Goal: Task Accomplishment & Management: Manage account settings

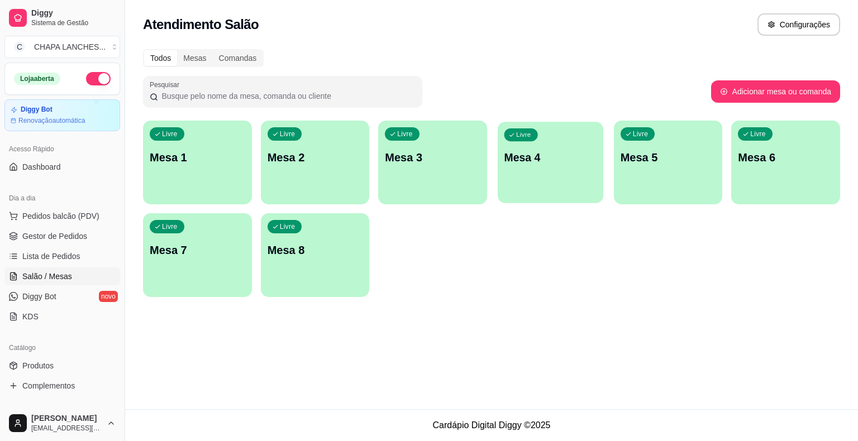
click at [545, 166] on div "Livre Mesa 4" at bounding box center [550, 156] width 106 height 68
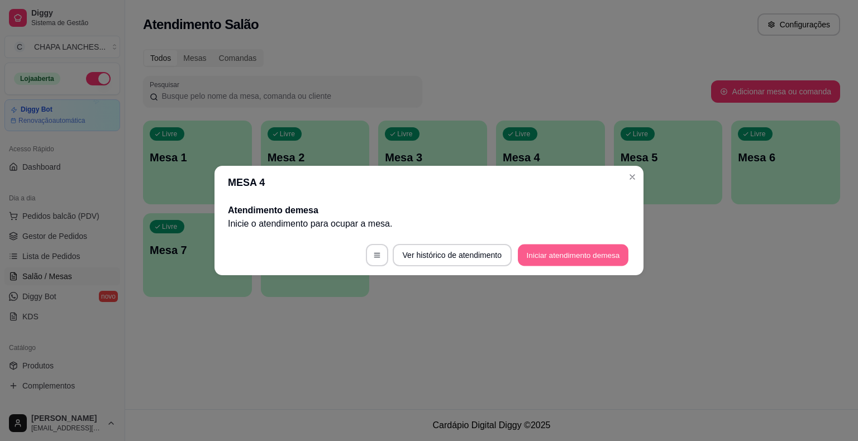
click at [567, 248] on button "Iniciar atendimento de mesa" at bounding box center [573, 256] width 111 height 22
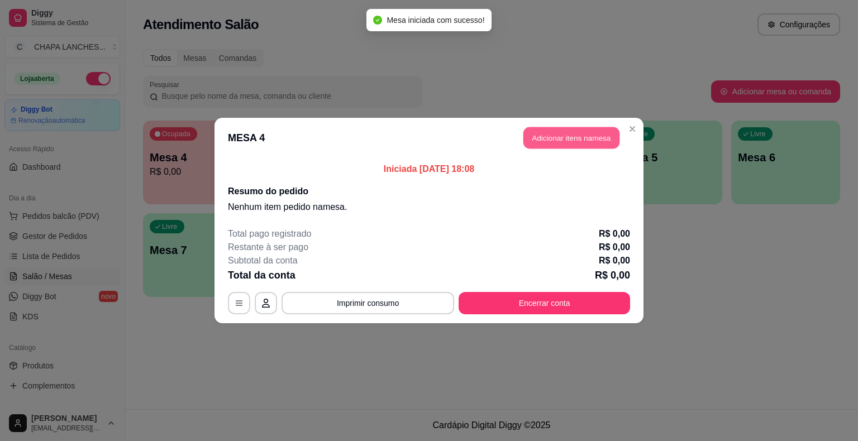
click at [558, 136] on button "Adicionar itens na mesa" at bounding box center [571, 138] width 96 height 22
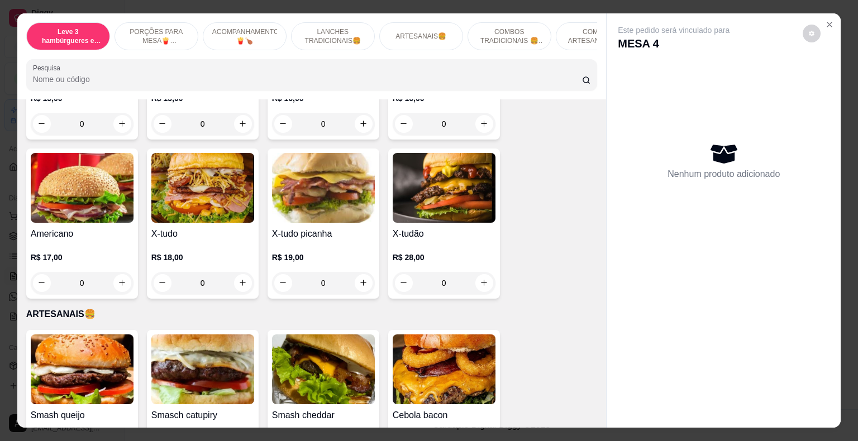
scroll to position [1005, 0]
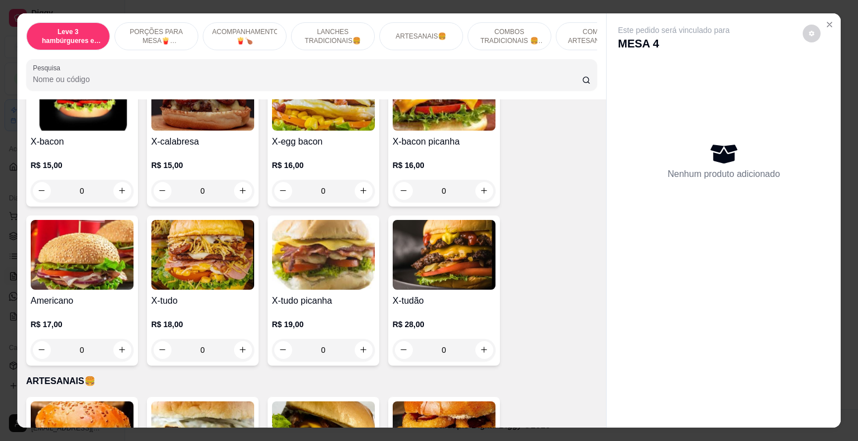
click at [479, 339] on div "0" at bounding box center [443, 350] width 103 height 22
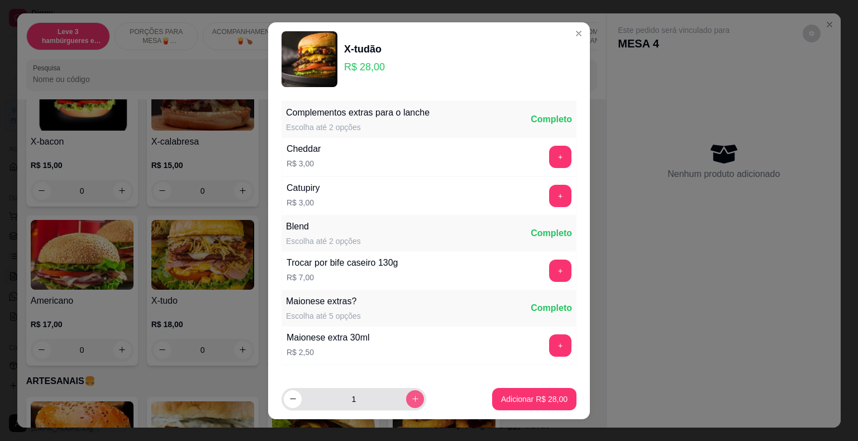
click at [411, 398] on icon "increase-product-quantity" at bounding box center [415, 399] width 8 height 8
type input "2"
click at [513, 399] on p "Adicionar R$ 56,00" at bounding box center [534, 399] width 66 height 11
type input "2"
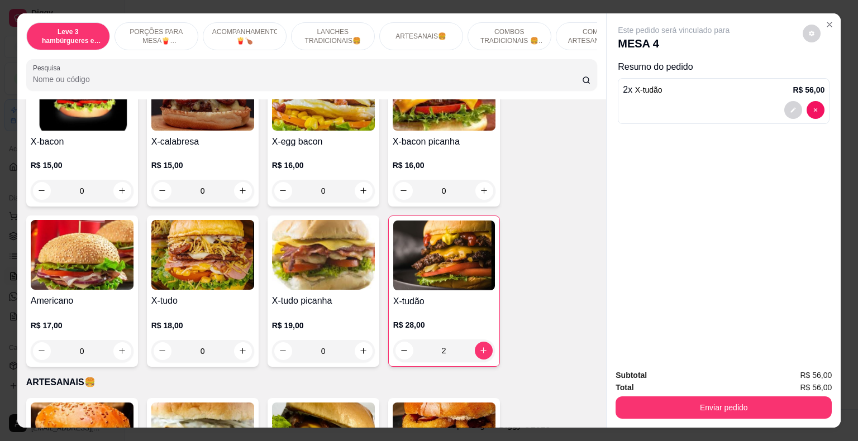
click at [237, 340] on div "0" at bounding box center [202, 351] width 103 height 22
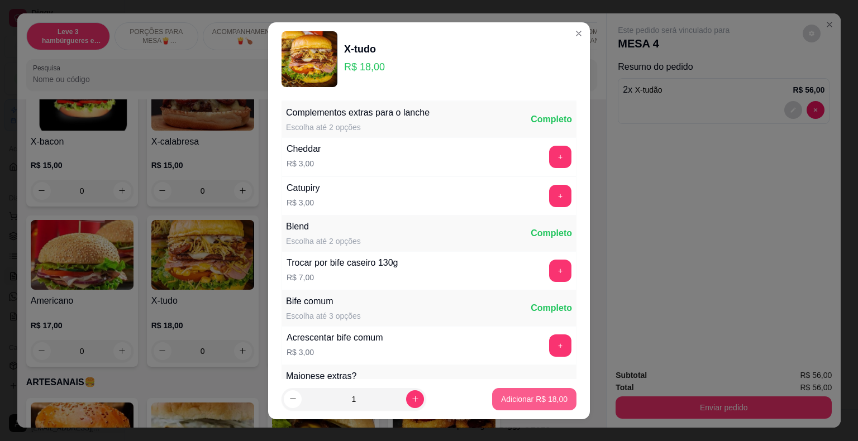
click at [507, 393] on button "Adicionar R$ 18,00" at bounding box center [534, 399] width 84 height 22
type input "1"
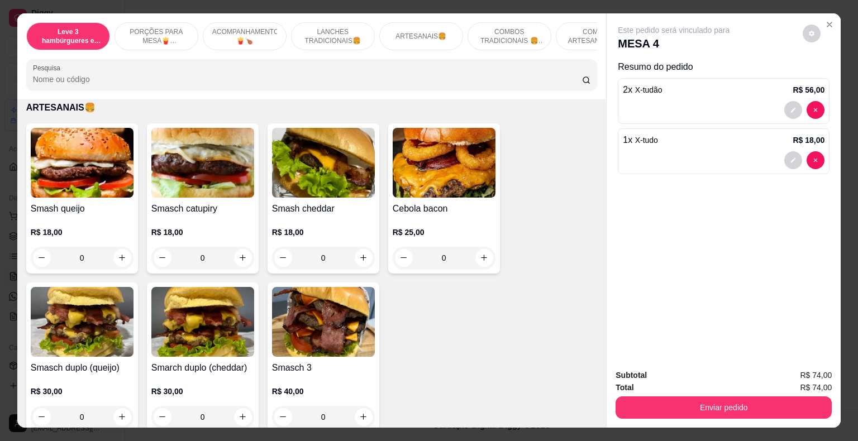
scroll to position [1340, 0]
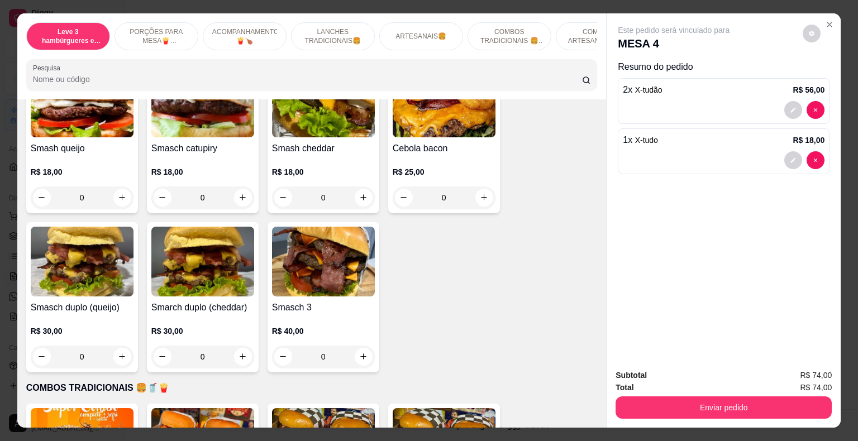
click at [362, 346] on div "0" at bounding box center [323, 357] width 103 height 22
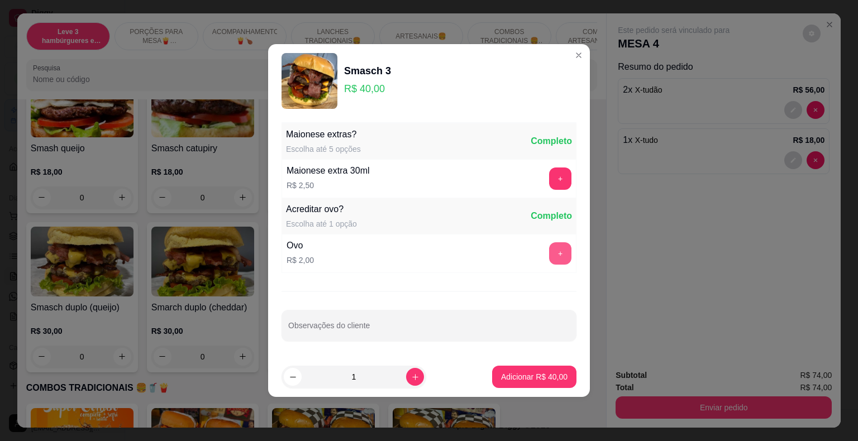
click at [553, 255] on button "+" at bounding box center [560, 253] width 22 height 22
click at [549, 257] on div "- 1 +" at bounding box center [535, 253] width 81 height 22
click at [552, 260] on div "- 1 +" at bounding box center [535, 253] width 81 height 22
click at [555, 182] on button "+" at bounding box center [560, 179] width 22 height 22
click at [538, 379] on p "Adicionar R$ 44,50" at bounding box center [534, 376] width 65 height 11
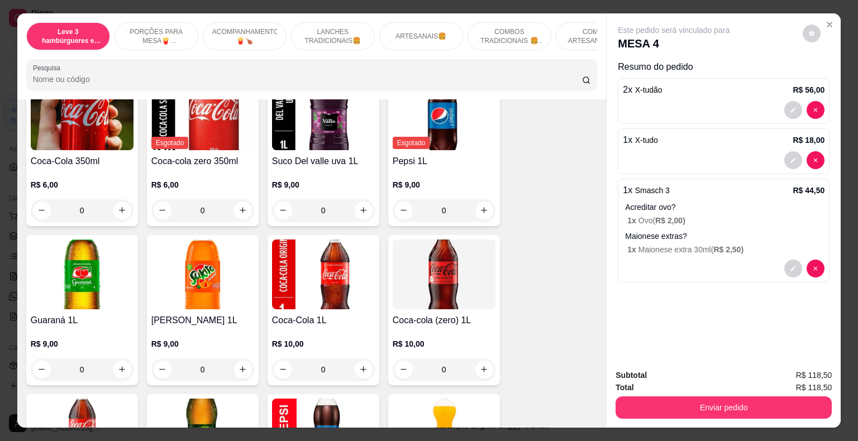
scroll to position [2568, 0]
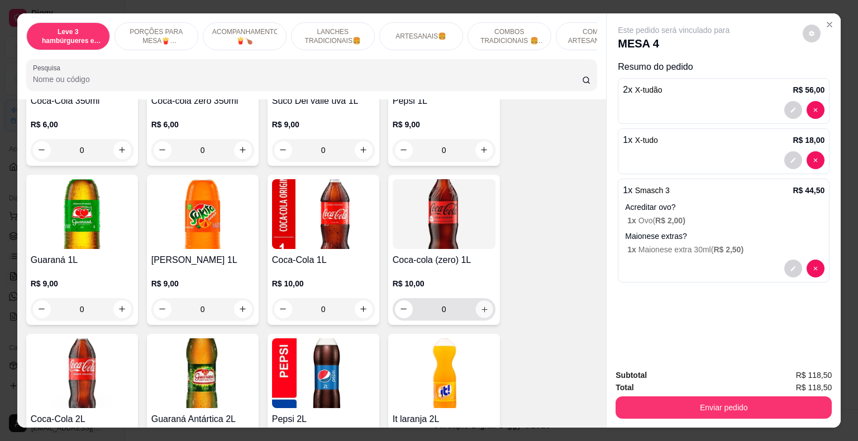
click at [480, 305] on icon "increase-product-quantity" at bounding box center [484, 309] width 8 height 8
type input "1"
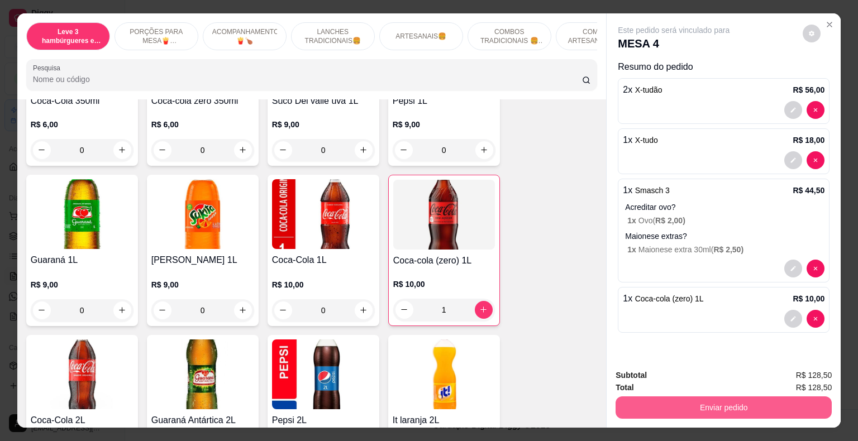
click at [663, 406] on button "Enviar pedido" at bounding box center [723, 407] width 216 height 22
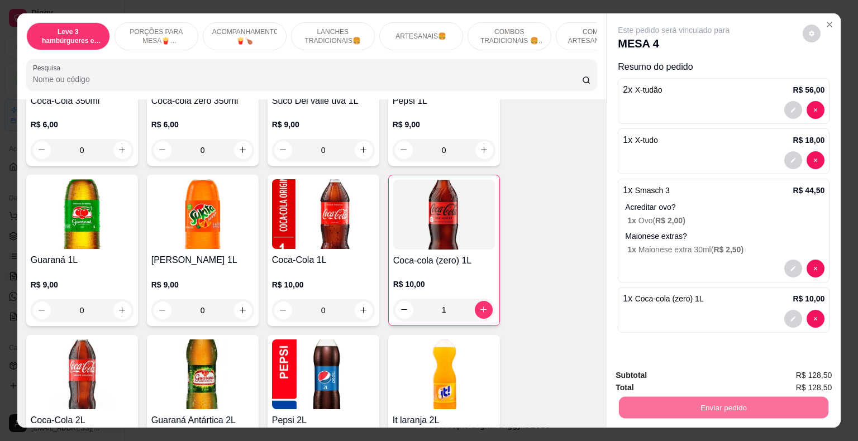
click at [661, 374] on button "Não registrar e enviar pedido" at bounding box center [686, 376] width 116 height 21
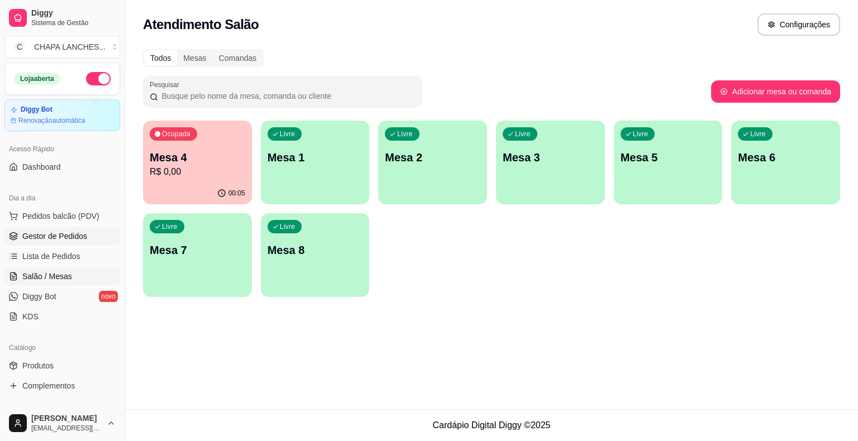
click at [56, 235] on span "Gestor de Pedidos" at bounding box center [54, 236] width 65 height 11
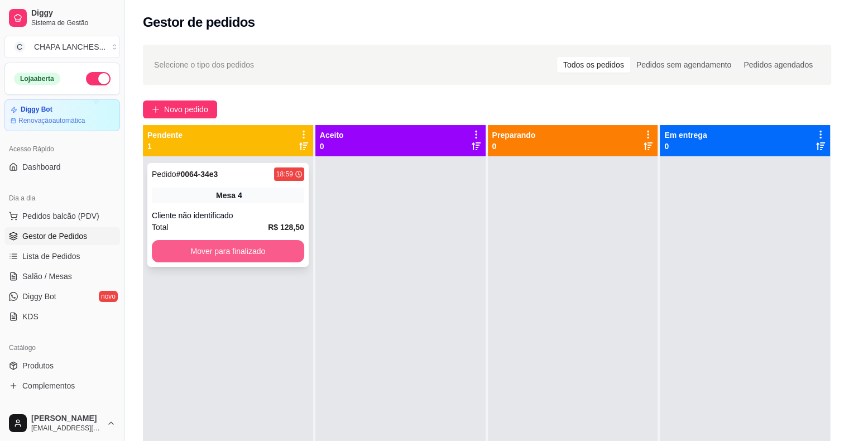
click at [217, 257] on button "Mover para finalizado" at bounding box center [228, 251] width 152 height 22
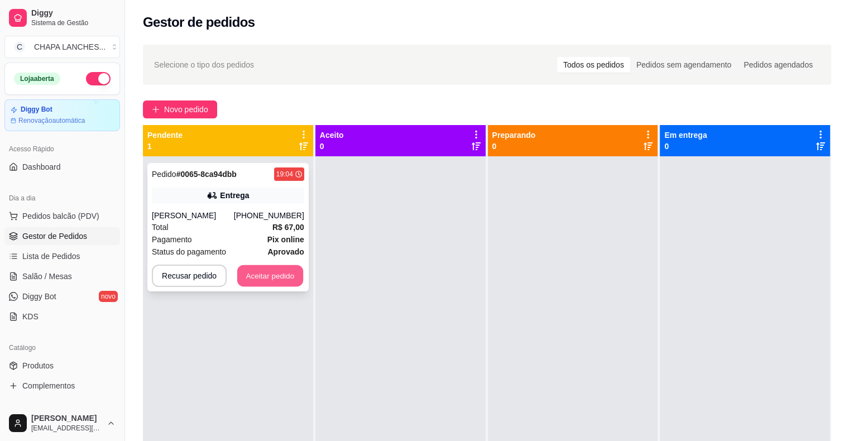
click at [264, 271] on button "Aceitar pedido" at bounding box center [270, 276] width 66 height 22
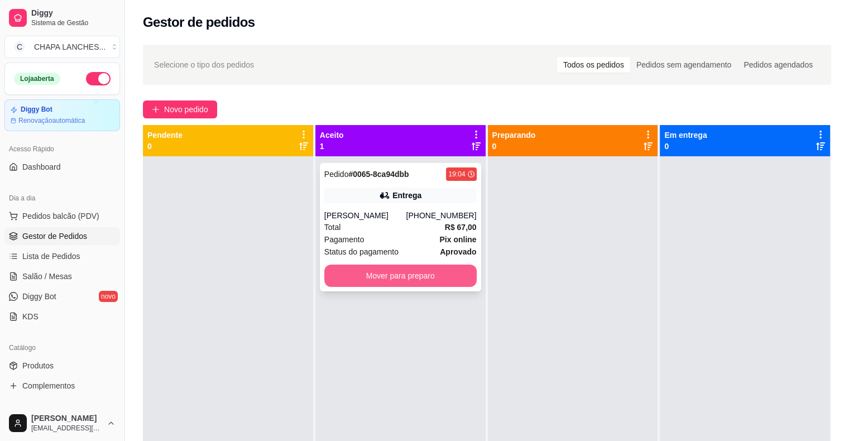
click at [378, 274] on button "Mover para preparo" at bounding box center [400, 276] width 152 height 22
click at [369, 278] on button "Mover para preparo" at bounding box center [400, 276] width 152 height 22
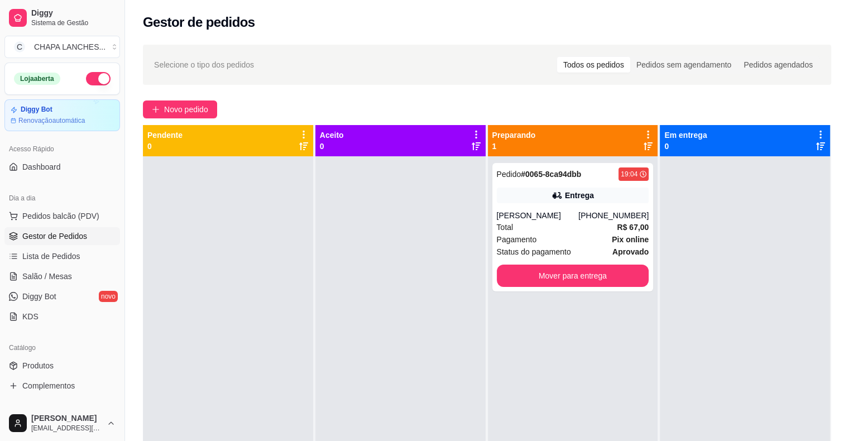
click at [369, 278] on div at bounding box center [400, 376] width 170 height 441
click at [519, 230] on div "Total R$ 67,00" at bounding box center [573, 227] width 152 height 12
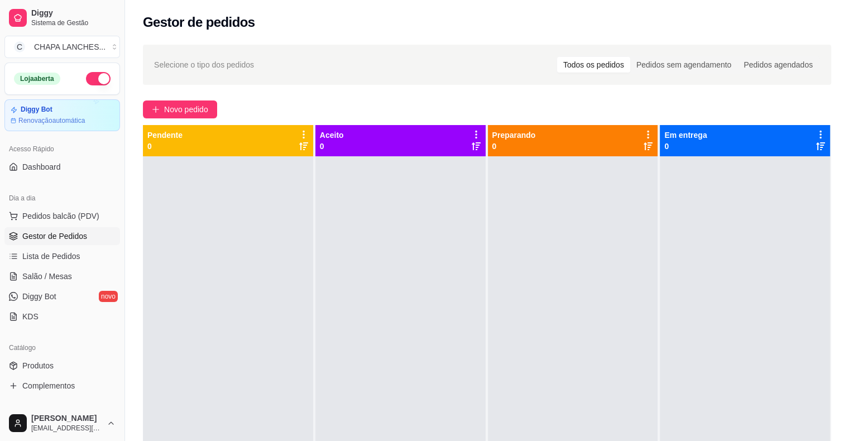
click at [210, 236] on div at bounding box center [228, 376] width 170 height 441
click at [60, 277] on span "Salão / Mesas" at bounding box center [47, 276] width 50 height 11
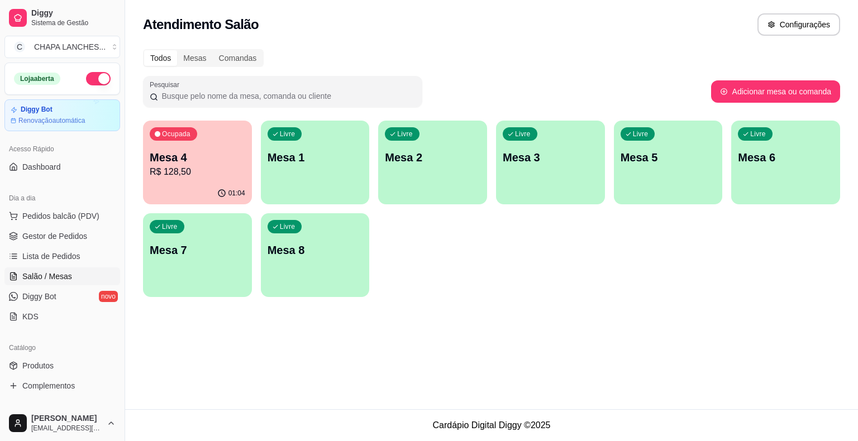
click at [192, 170] on p "R$ 128,50" at bounding box center [197, 171] width 95 height 13
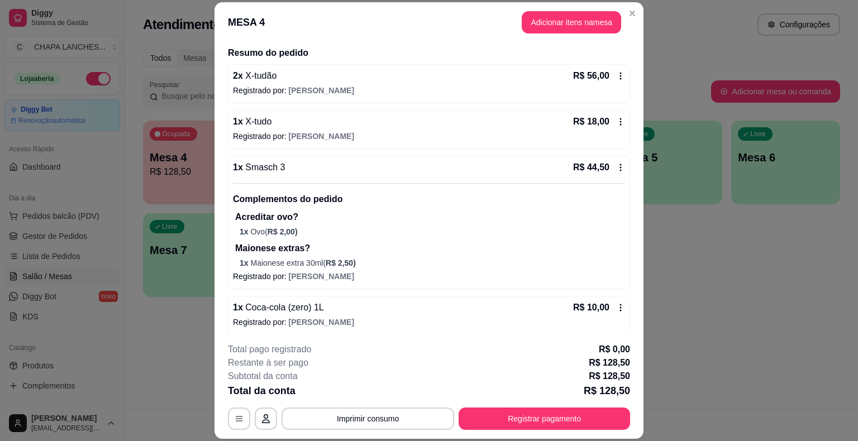
scroll to position [88, 0]
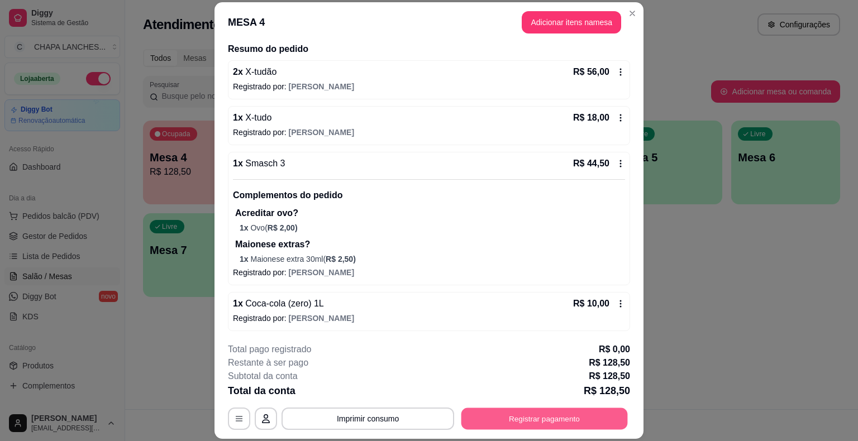
click at [543, 422] on button "Registrar pagamento" at bounding box center [544, 419] width 166 height 22
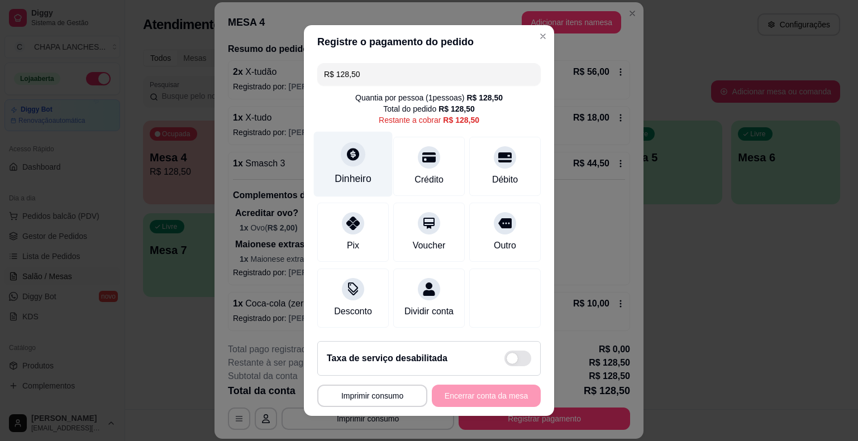
click at [346, 160] on icon at bounding box center [353, 154] width 15 height 15
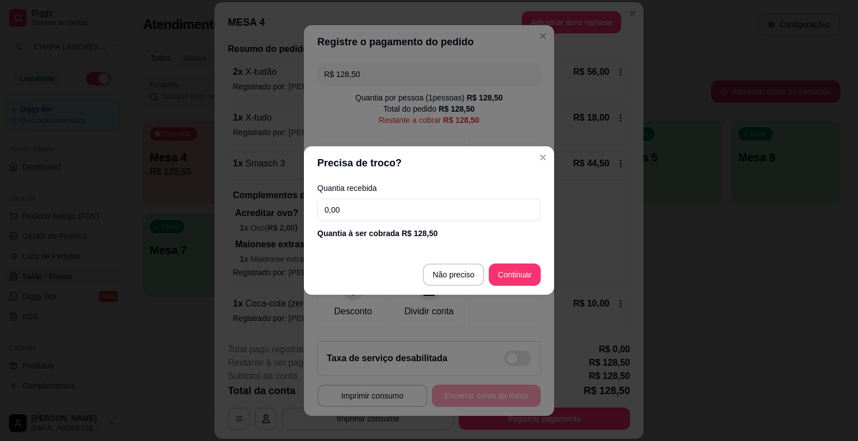
click at [357, 205] on input "0,00" at bounding box center [428, 210] width 223 height 22
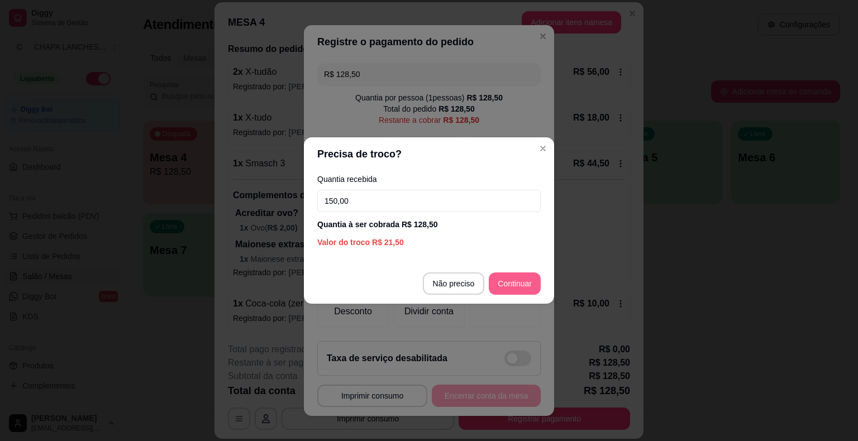
type input "150,00"
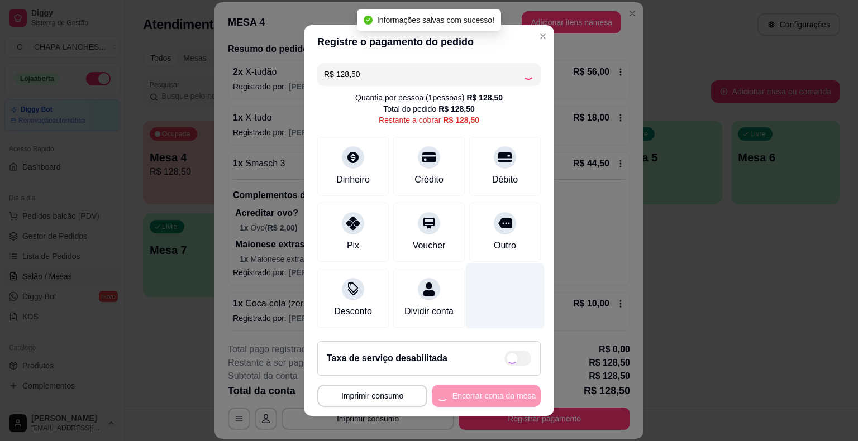
type input "R$ 0,00"
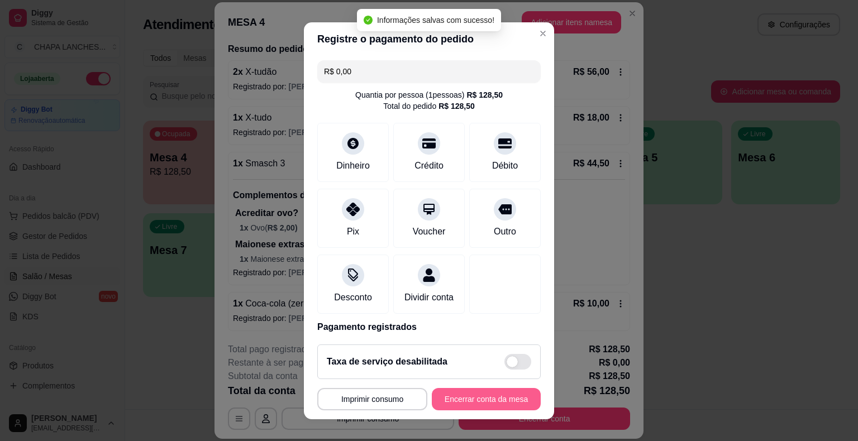
click at [493, 401] on button "Encerrar conta da mesa" at bounding box center [486, 399] width 109 height 22
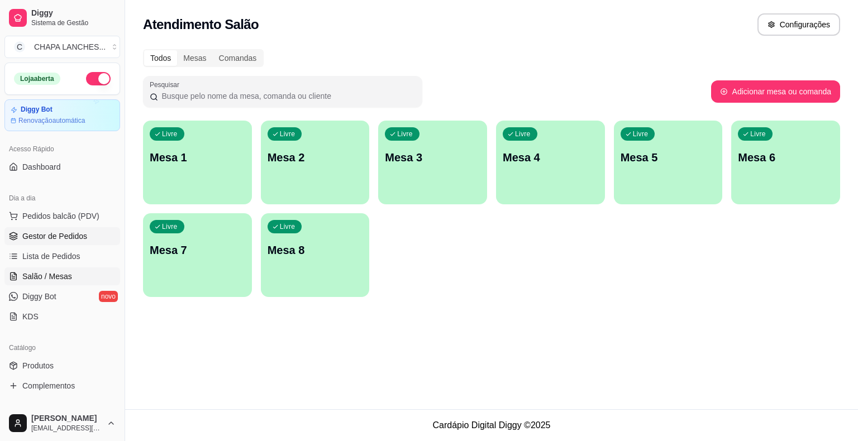
click at [54, 239] on span "Gestor de Pedidos" at bounding box center [54, 236] width 65 height 11
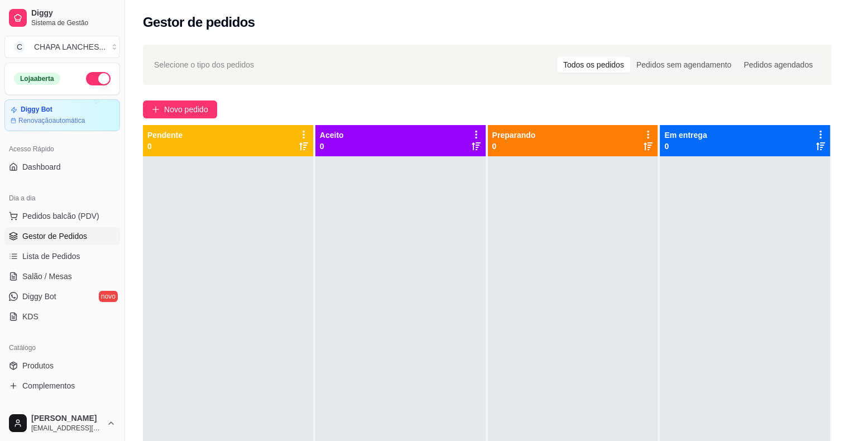
click at [138, 245] on div "Selecione o tipo dos pedidos Todos os pedidos Pedidos sem agendamento Pedidos a…" at bounding box center [487, 309] width 724 height 542
click at [170, 106] on span "Novo pedido" at bounding box center [186, 109] width 44 height 12
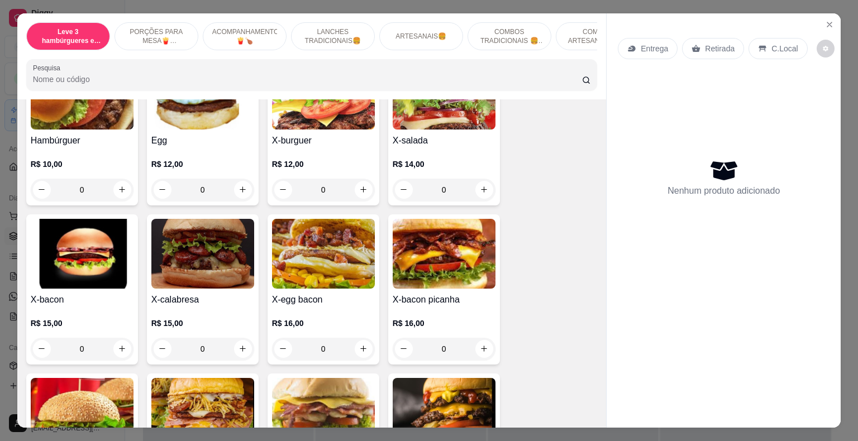
scroll to position [1061, 0]
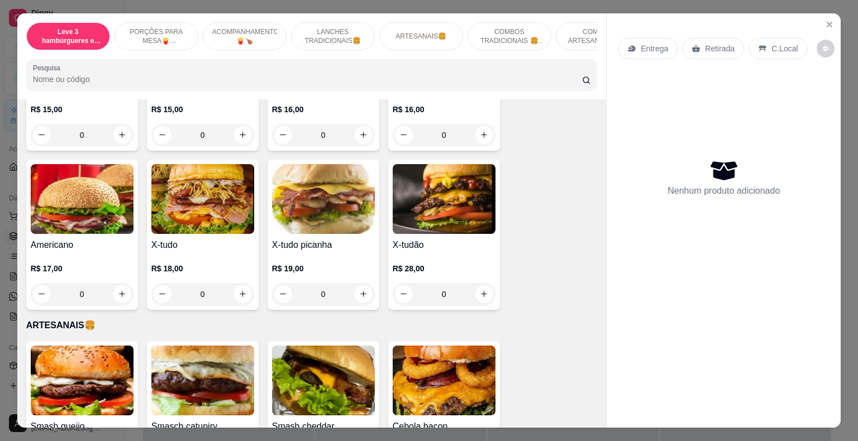
click at [241, 285] on div "0" at bounding box center [202, 294] width 103 height 22
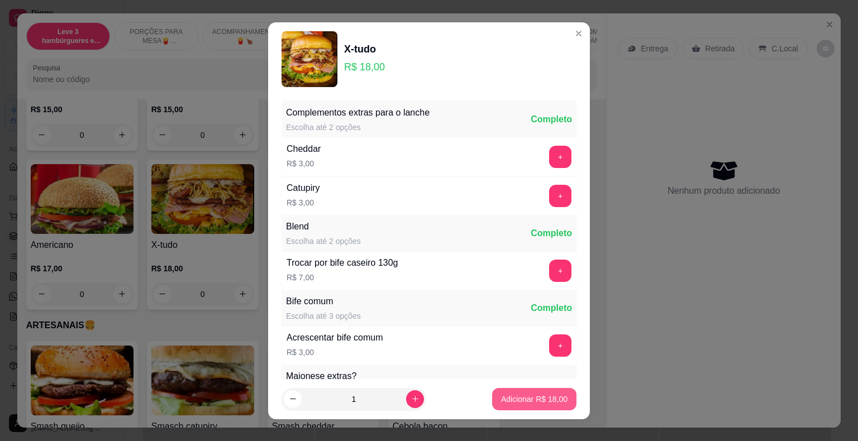
click at [529, 401] on p "Adicionar R$ 18,00" at bounding box center [534, 399] width 66 height 11
type input "1"
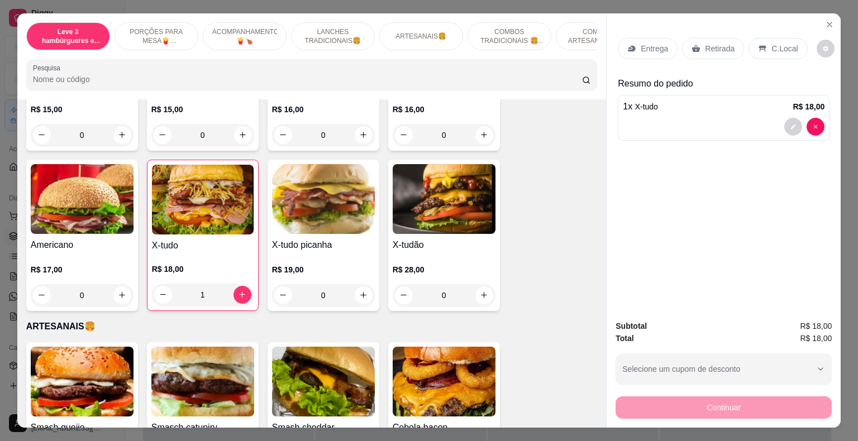
click at [482, 284] on div "0" at bounding box center [443, 295] width 103 height 22
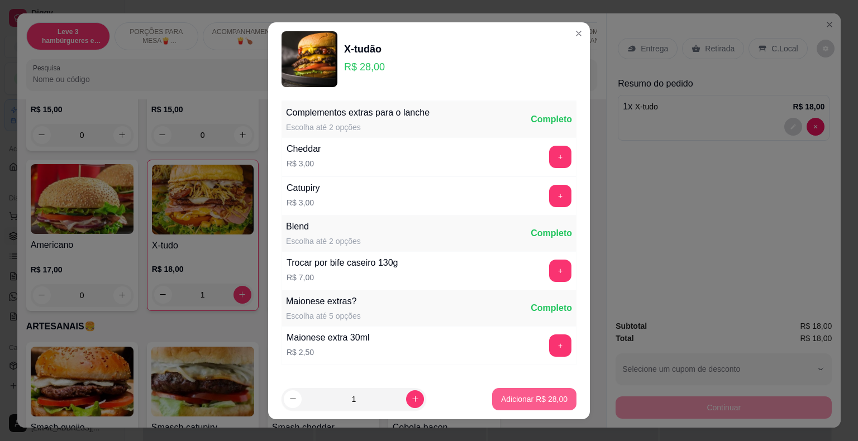
click at [536, 398] on p "Adicionar R$ 28,00" at bounding box center [534, 399] width 66 height 11
type input "1"
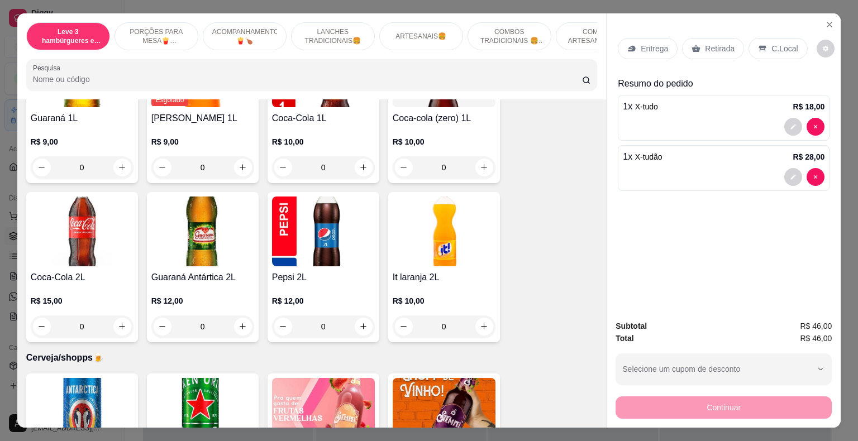
scroll to position [2736, 0]
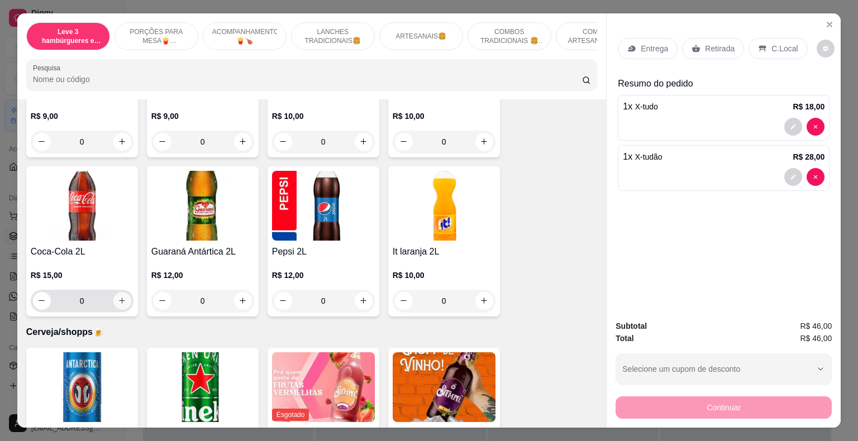
click at [119, 296] on icon "increase-product-quantity" at bounding box center [122, 300] width 8 height 8
type input "1"
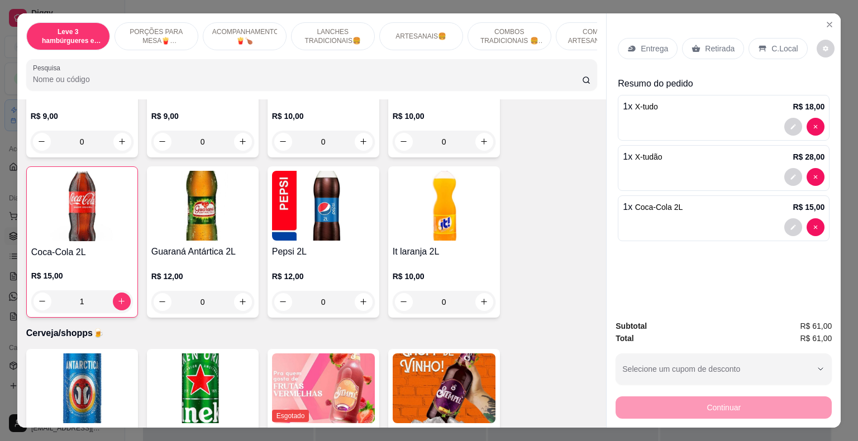
drag, startPoint x: 712, startPoint y: 44, endPoint x: 715, endPoint y: 60, distance: 15.8
click at [712, 45] on p "Retirada" at bounding box center [720, 48] width 30 height 11
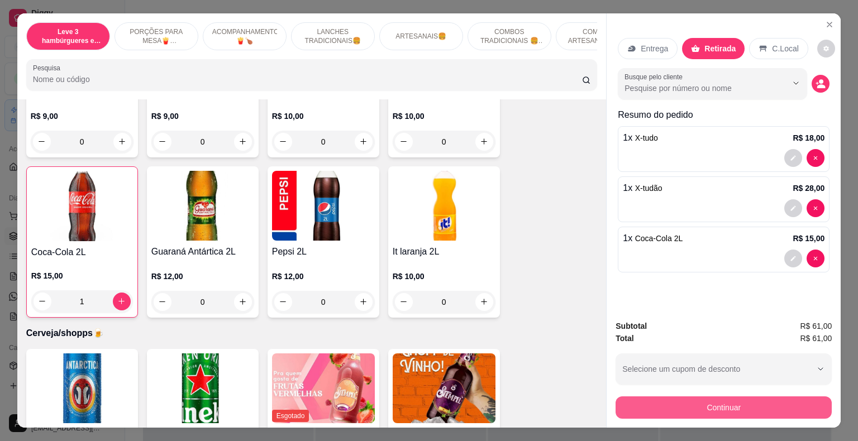
click at [694, 411] on button "Continuar" at bounding box center [723, 407] width 216 height 22
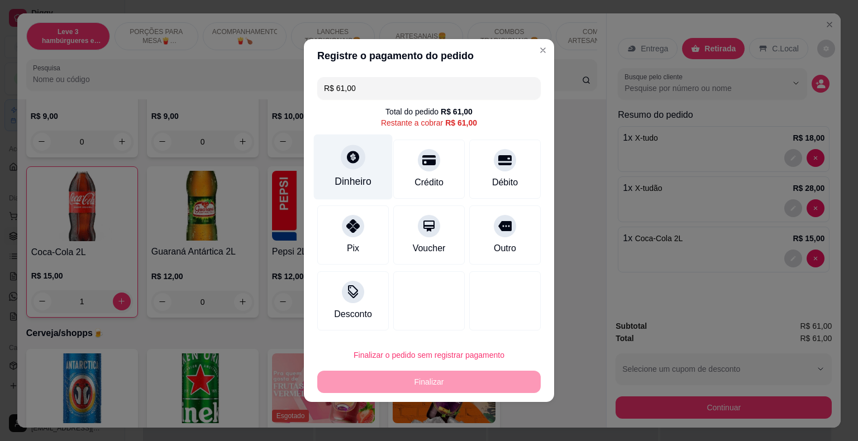
click at [348, 166] on div at bounding box center [353, 157] width 25 height 25
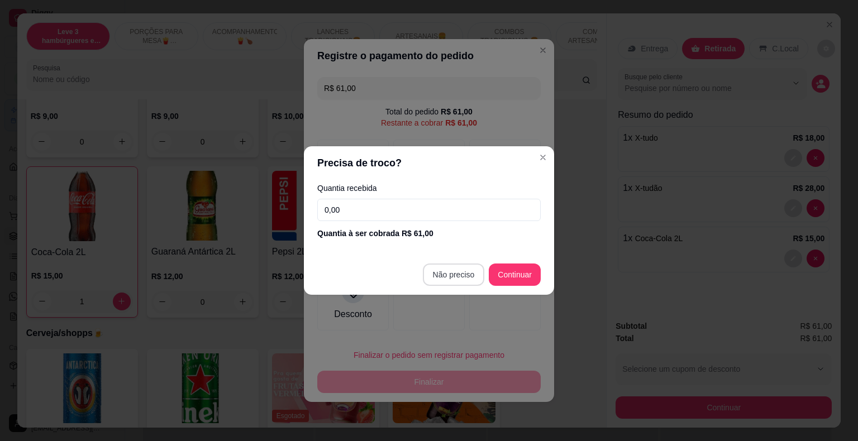
type input "R$ 0,00"
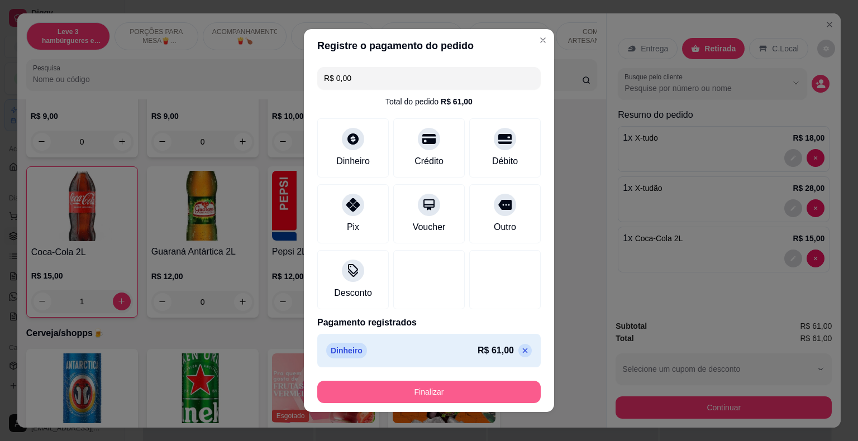
click at [468, 394] on button "Finalizar" at bounding box center [428, 392] width 223 height 22
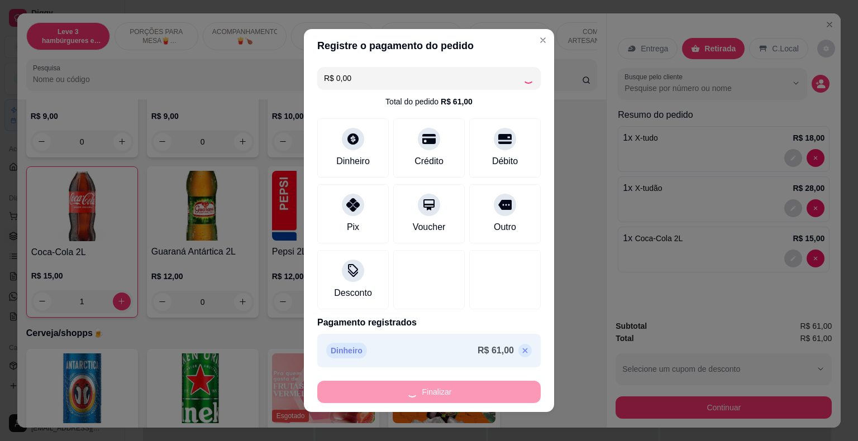
type input "0"
type input "-R$ 61,00"
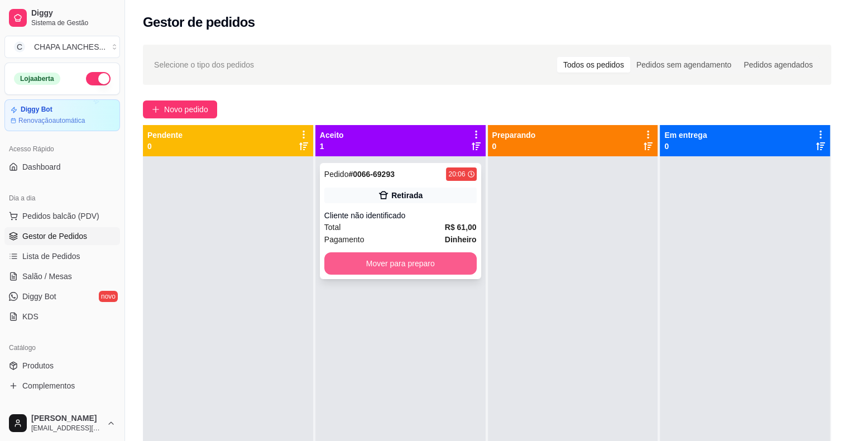
click at [427, 269] on button "Mover para preparo" at bounding box center [400, 263] width 152 height 22
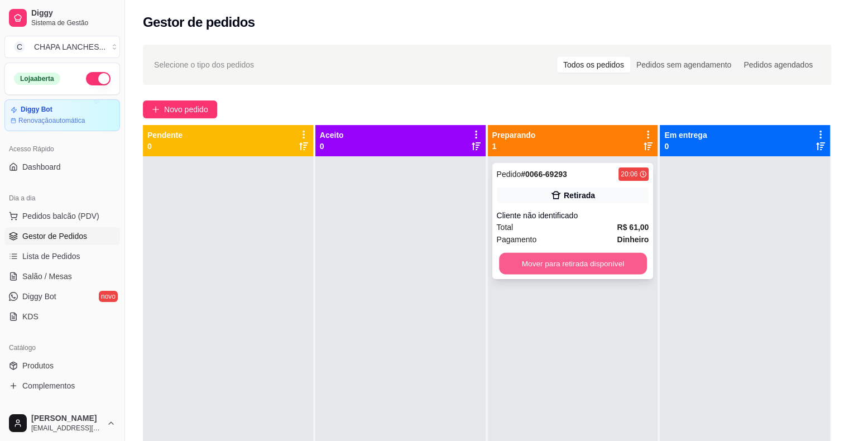
click at [592, 266] on button "Mover para retirada disponível" at bounding box center [573, 264] width 148 height 22
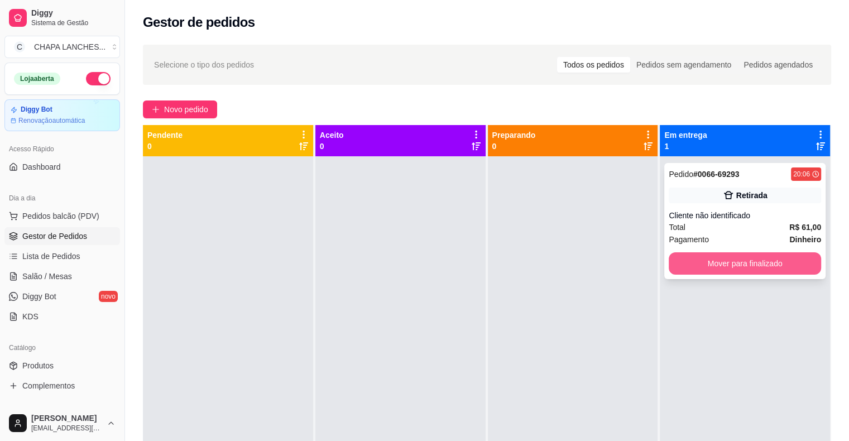
click at [684, 262] on button "Mover para finalizado" at bounding box center [745, 263] width 152 height 22
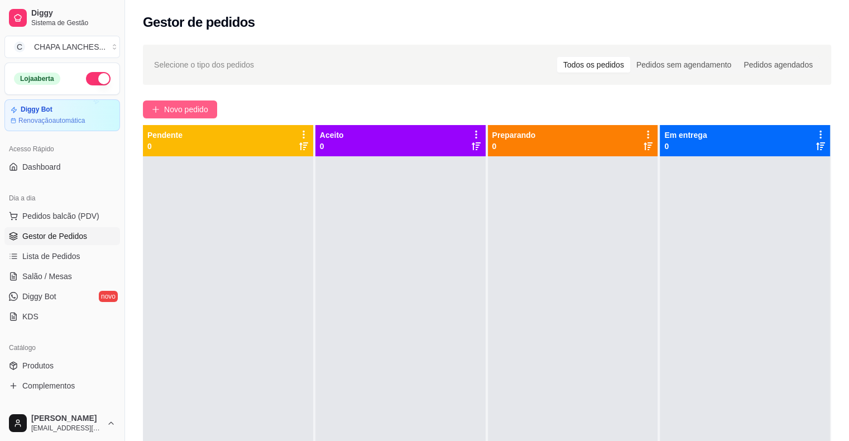
click at [173, 107] on span "Novo pedido" at bounding box center [186, 109] width 44 height 12
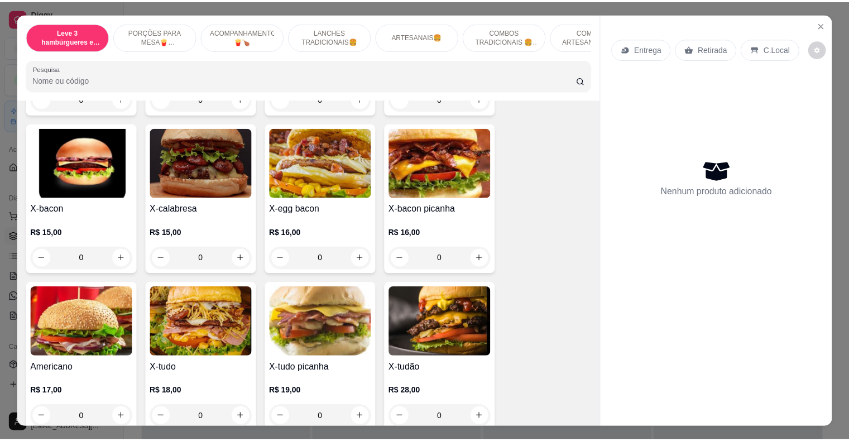
scroll to position [1005, 0]
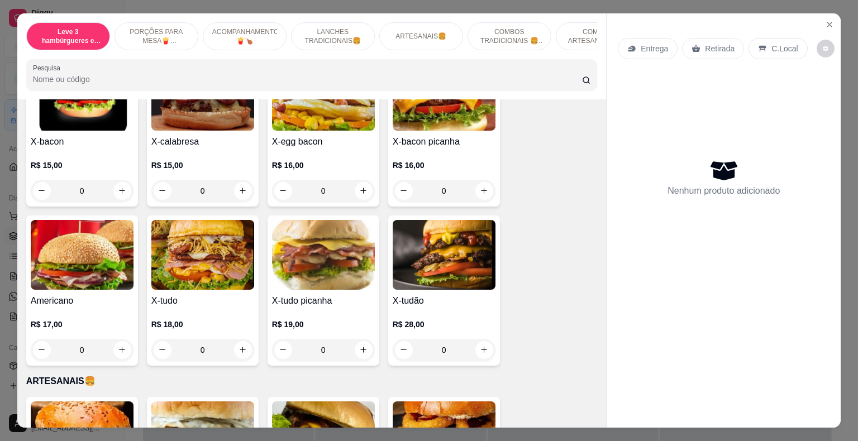
click at [481, 340] on div "0" at bounding box center [443, 350] width 103 height 22
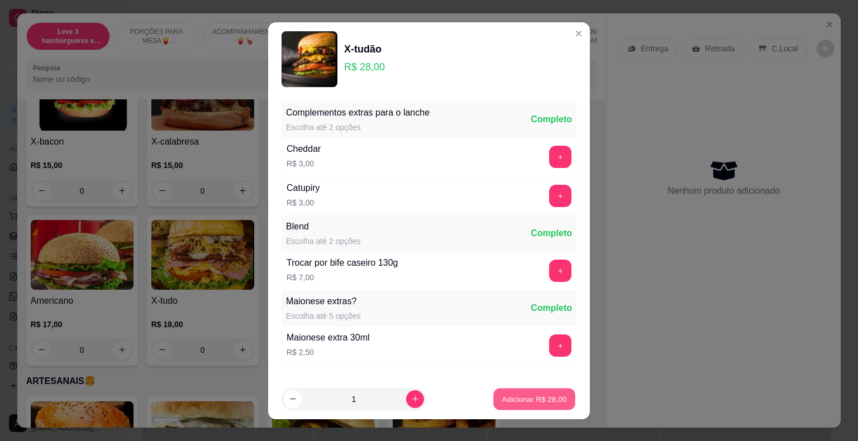
click at [519, 398] on p "Adicionar R$ 28,00" at bounding box center [534, 399] width 65 height 11
type input "1"
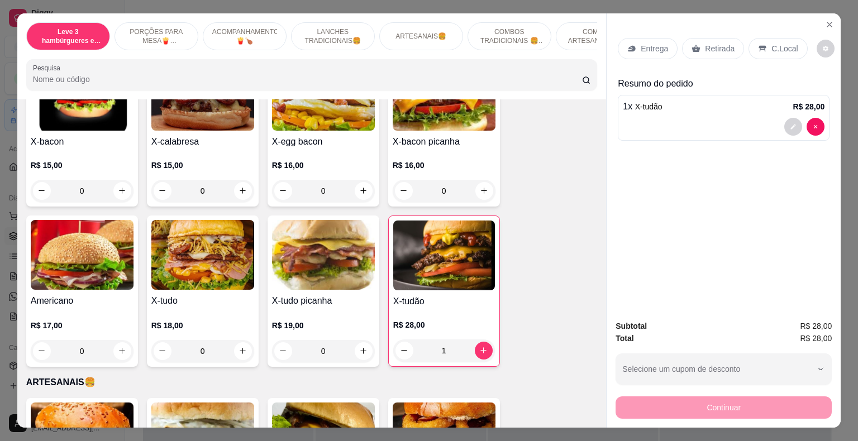
click at [719, 48] on p "Retirada" at bounding box center [720, 48] width 30 height 11
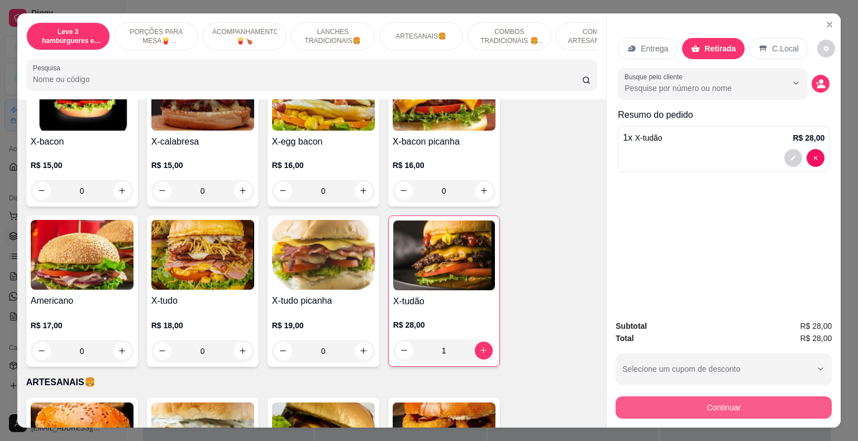
click at [746, 406] on button "Continuar" at bounding box center [723, 407] width 216 height 22
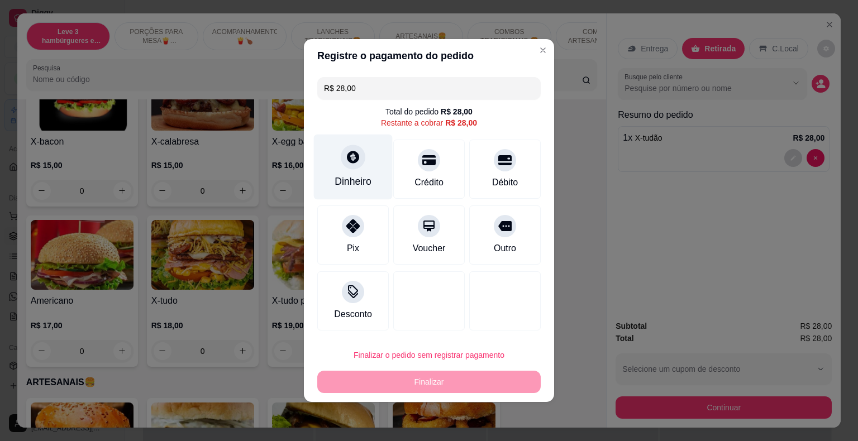
click at [354, 174] on div "Dinheiro" at bounding box center [353, 167] width 79 height 65
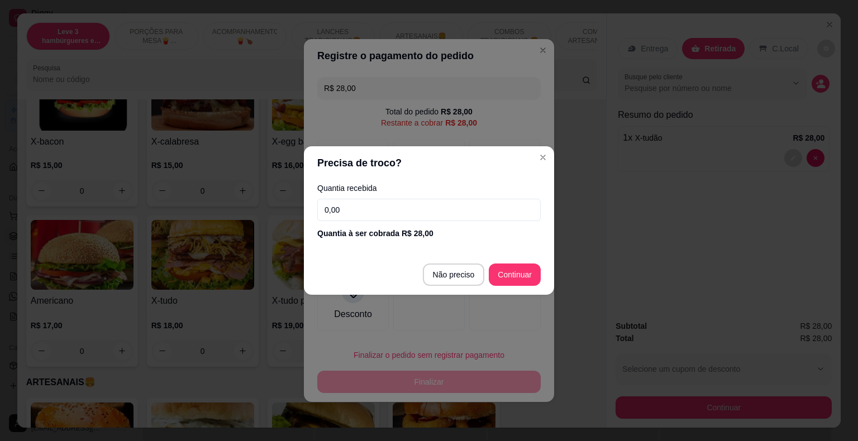
click at [379, 213] on input "0,00" at bounding box center [428, 210] width 223 height 22
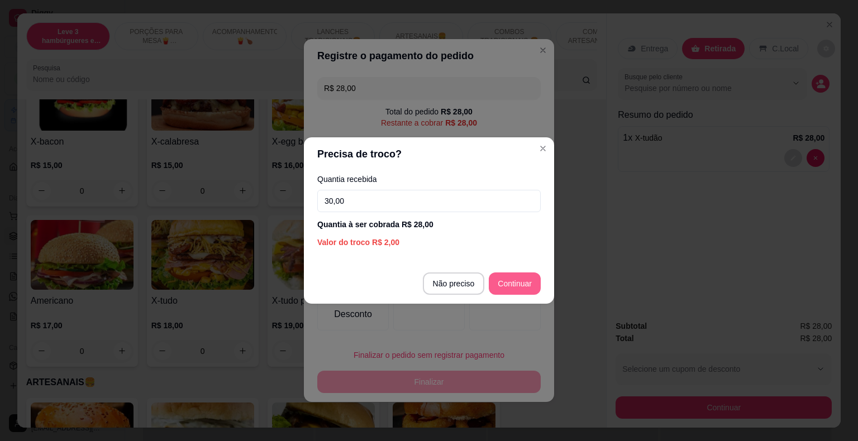
type input "30,00"
type input "R$ 0,00"
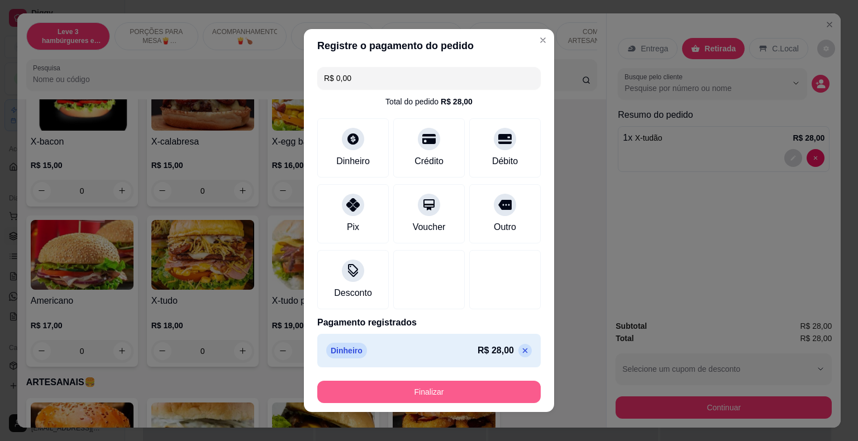
click at [437, 394] on button "Finalizar" at bounding box center [428, 392] width 223 height 22
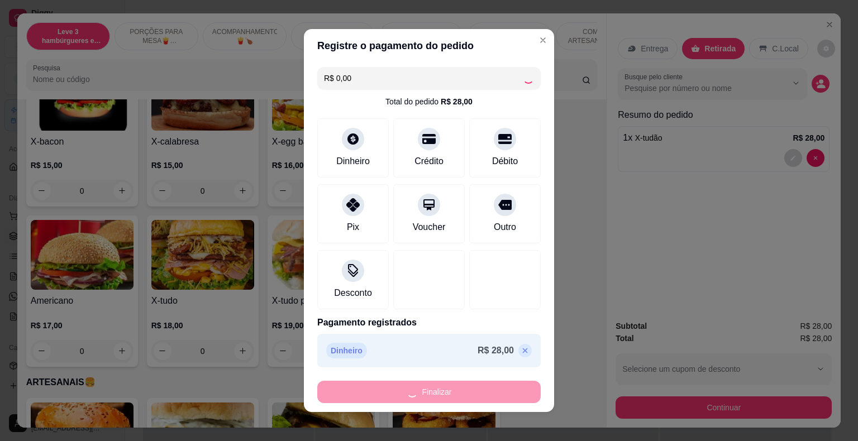
type input "0"
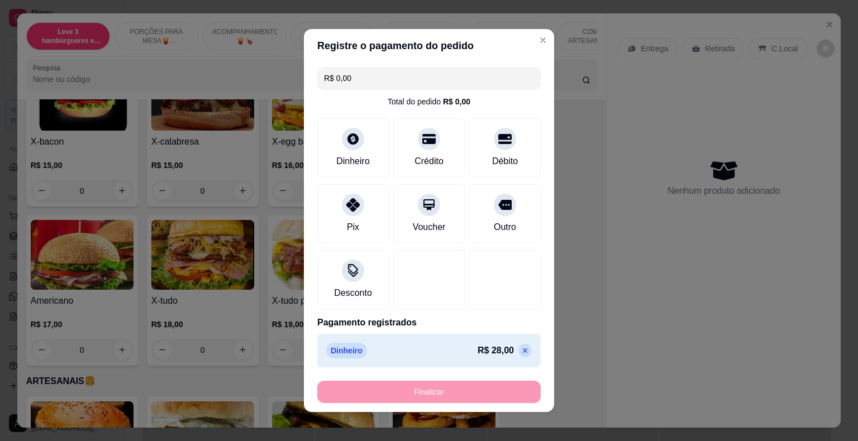
type input "-R$ 28,00"
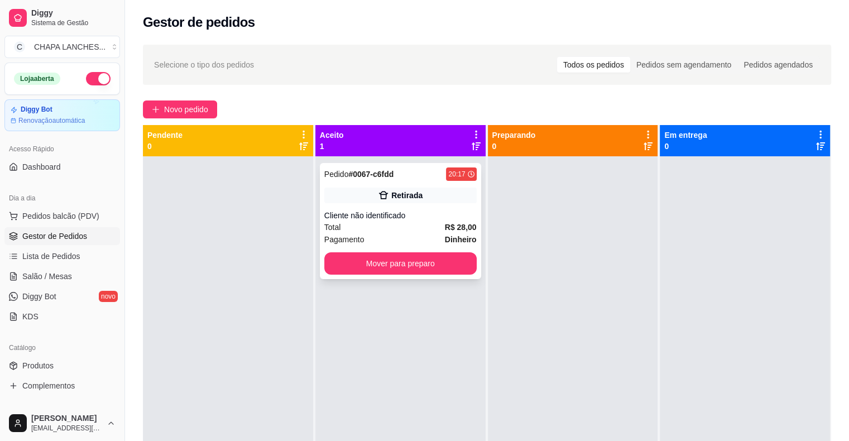
click at [375, 235] on div "Pagamento Dinheiro" at bounding box center [400, 239] width 152 height 12
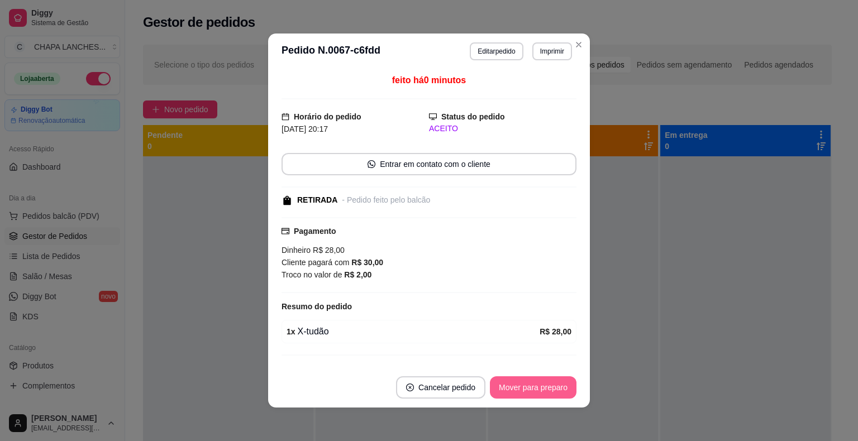
click at [540, 393] on button "Mover para preparo" at bounding box center [533, 387] width 87 height 22
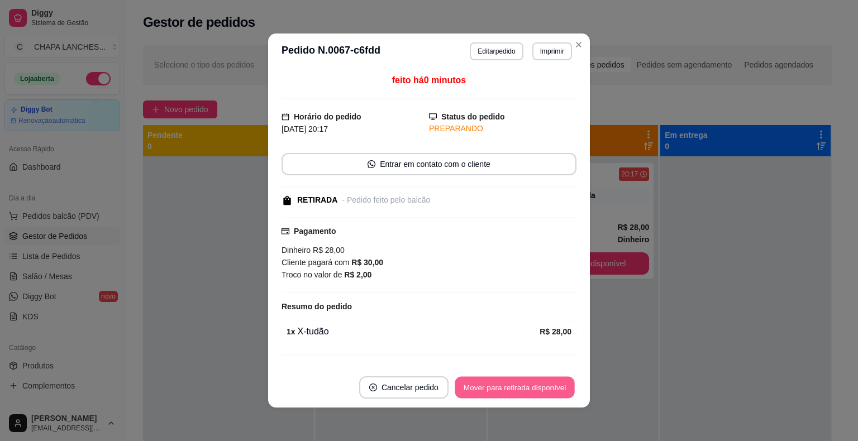
click at [538, 394] on button "Mover para retirada disponível" at bounding box center [513, 388] width 119 height 22
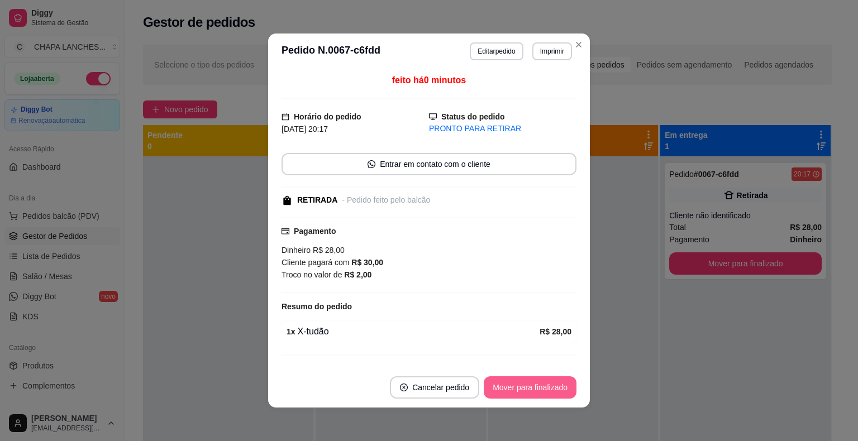
click at [538, 394] on button "Mover para finalizado" at bounding box center [529, 387] width 93 height 22
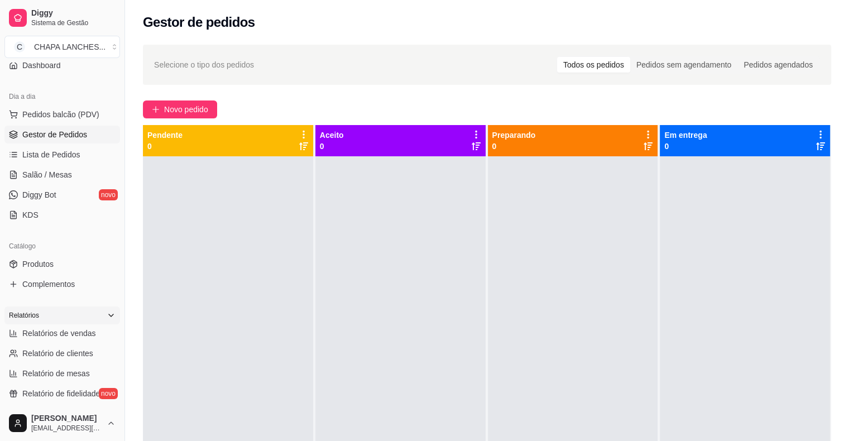
scroll to position [112, 0]
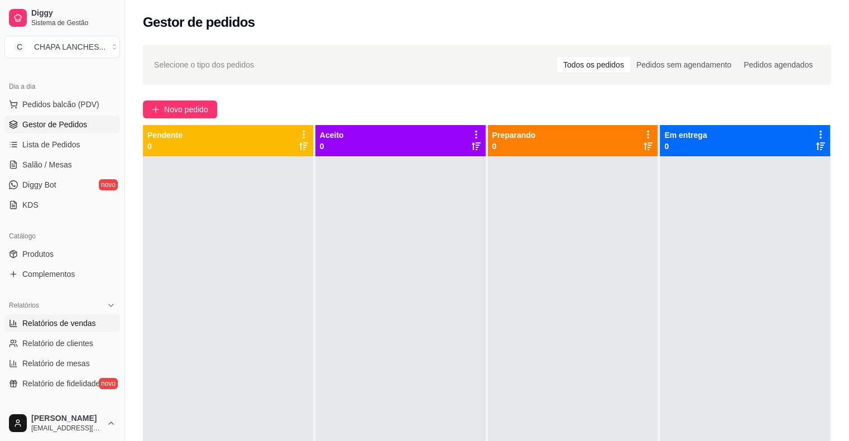
click at [66, 325] on span "Relatórios de vendas" at bounding box center [59, 323] width 74 height 11
select select "ALL"
select select "0"
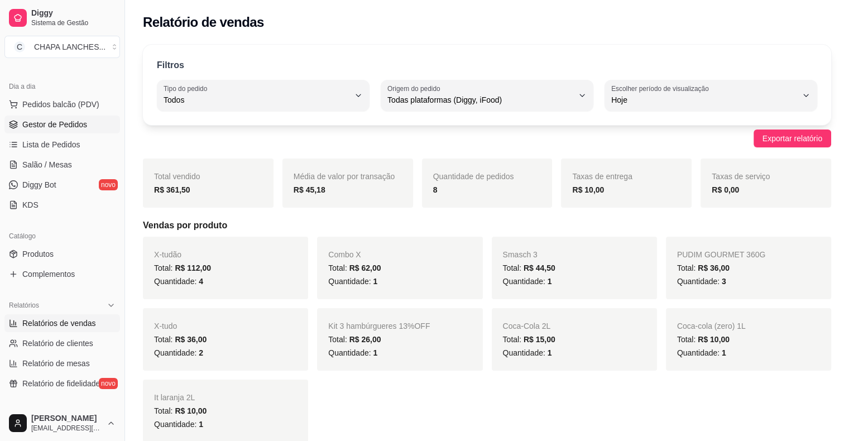
click at [52, 127] on span "Gestor de Pedidos" at bounding box center [54, 124] width 65 height 11
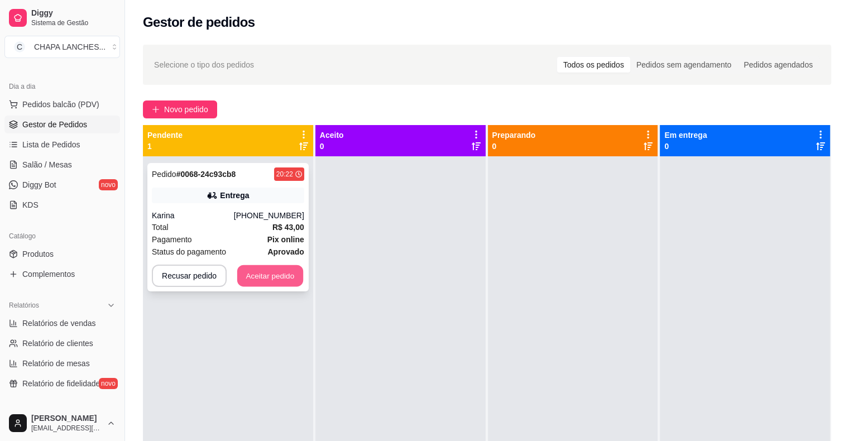
click at [275, 272] on button "Aceitar pedido" at bounding box center [270, 276] width 66 height 22
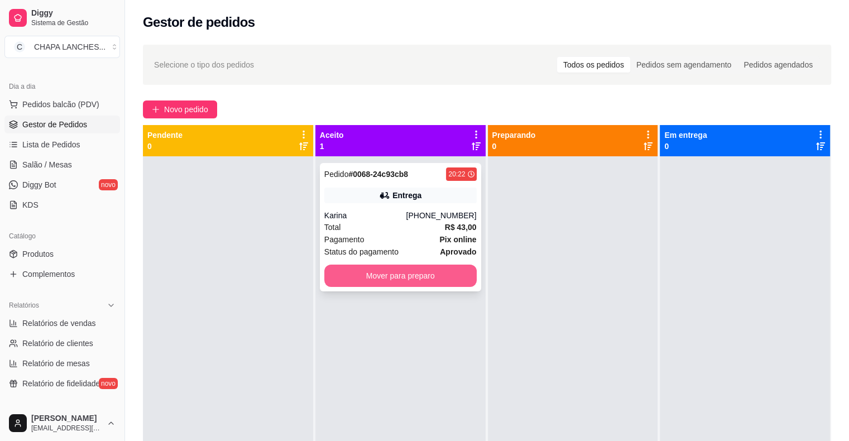
click at [401, 279] on button "Mover para preparo" at bounding box center [400, 276] width 152 height 22
click at [461, 278] on button "Mover para preparo" at bounding box center [400, 276] width 152 height 22
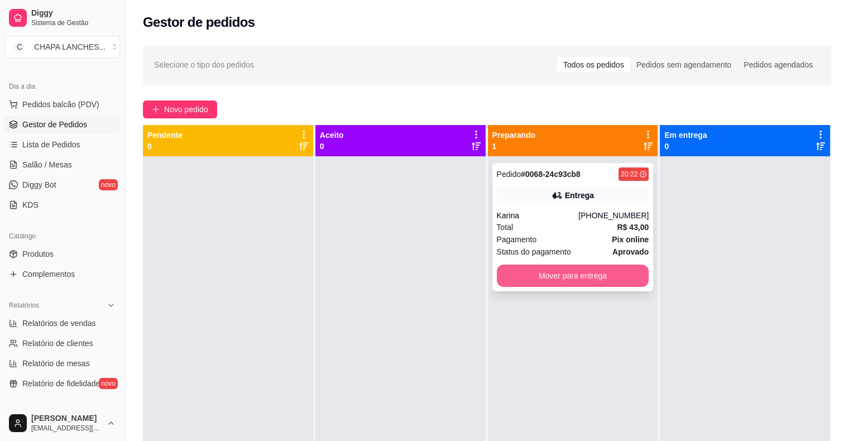
click at [563, 280] on button "Mover para entrega" at bounding box center [573, 276] width 152 height 22
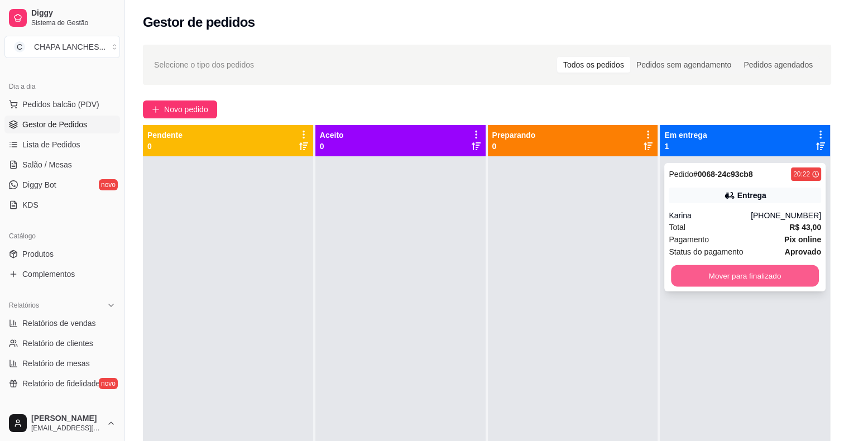
click at [684, 273] on button "Mover para finalizado" at bounding box center [745, 276] width 148 height 22
click at [681, 274] on button "Mover para finalizado" at bounding box center [745, 276] width 152 height 22
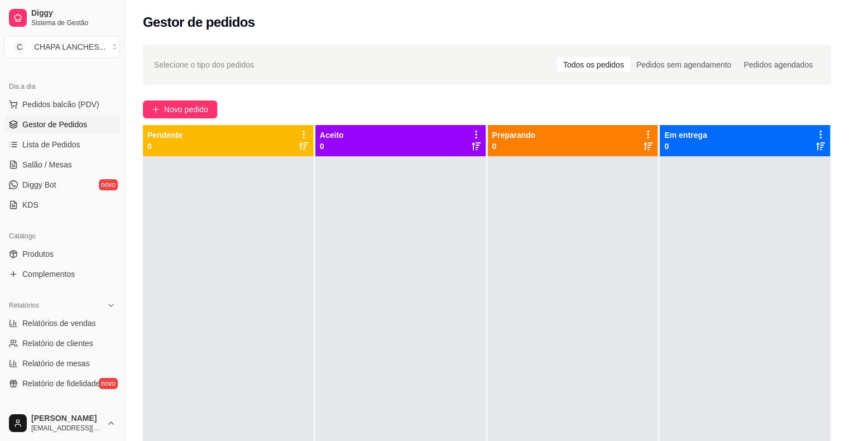
click at [681, 274] on div at bounding box center [745, 376] width 170 height 441
click at [78, 325] on span "Relatórios de vendas" at bounding box center [59, 323] width 74 height 11
select select "ALL"
select select "0"
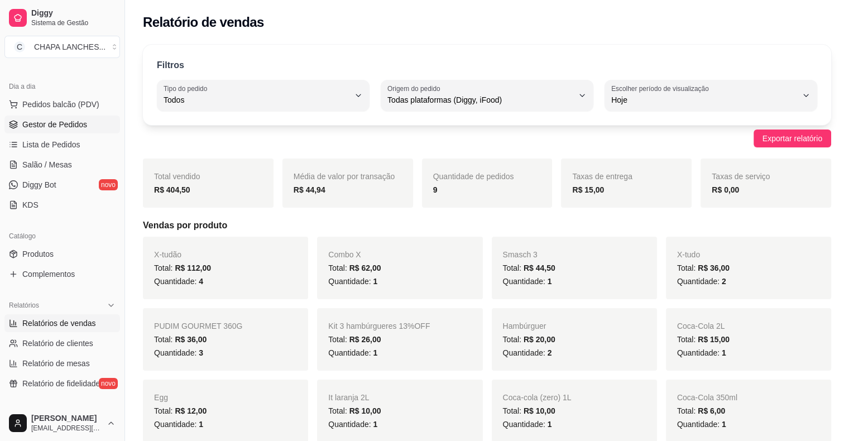
click at [64, 126] on span "Gestor de Pedidos" at bounding box center [54, 124] width 65 height 11
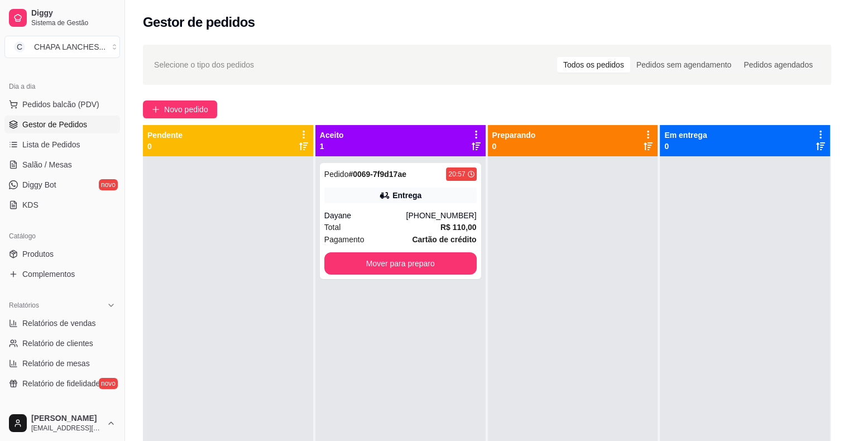
click at [60, 125] on span "Gestor de Pedidos" at bounding box center [54, 124] width 65 height 11
click at [396, 267] on button "Mover para preparo" at bounding box center [400, 263] width 152 height 22
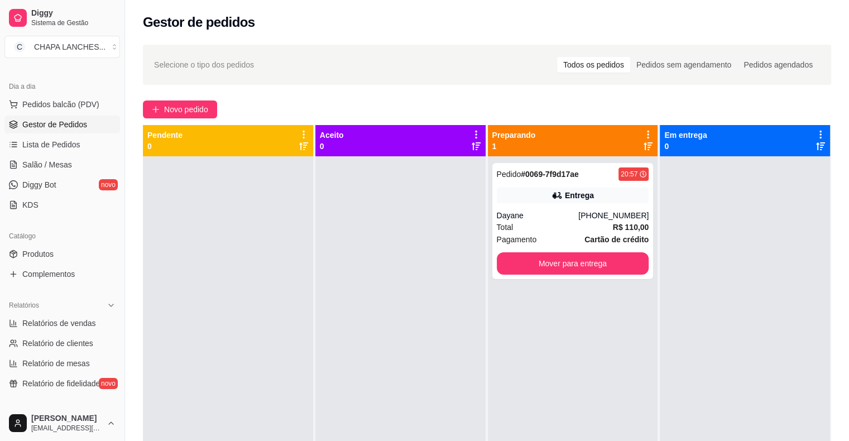
click at [339, 320] on div at bounding box center [400, 376] width 170 height 441
click at [536, 227] on div "Total R$ 110,00" at bounding box center [573, 227] width 152 height 12
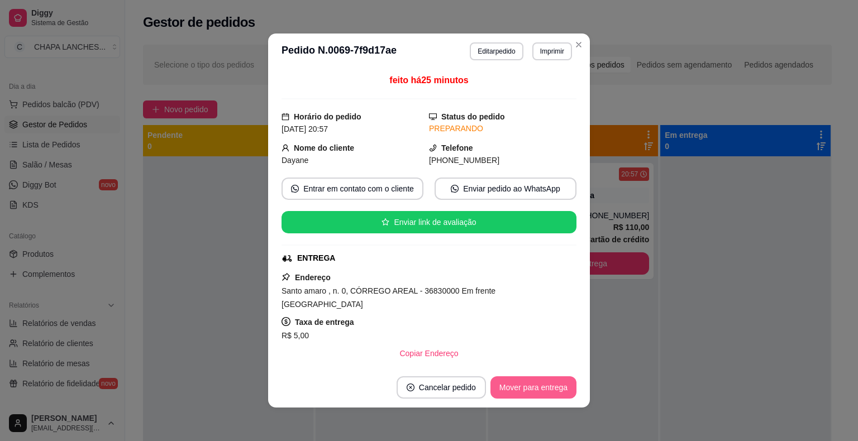
click at [527, 382] on button "Mover para entrega" at bounding box center [533, 387] width 86 height 22
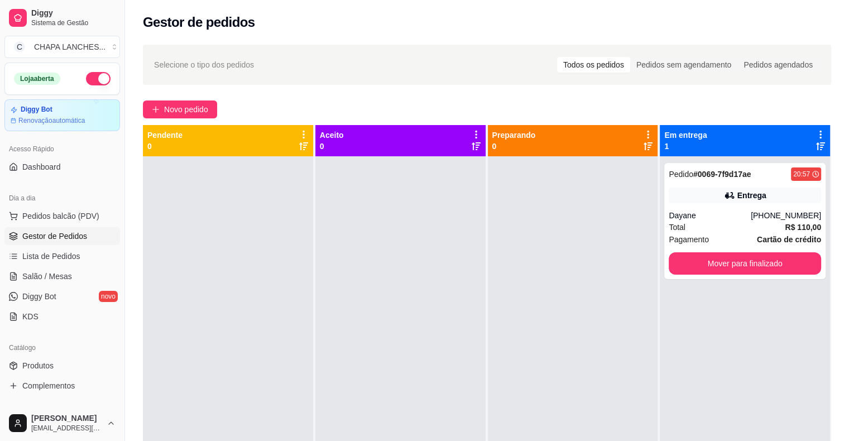
click at [90, 77] on button "button" at bounding box center [98, 78] width 25 height 13
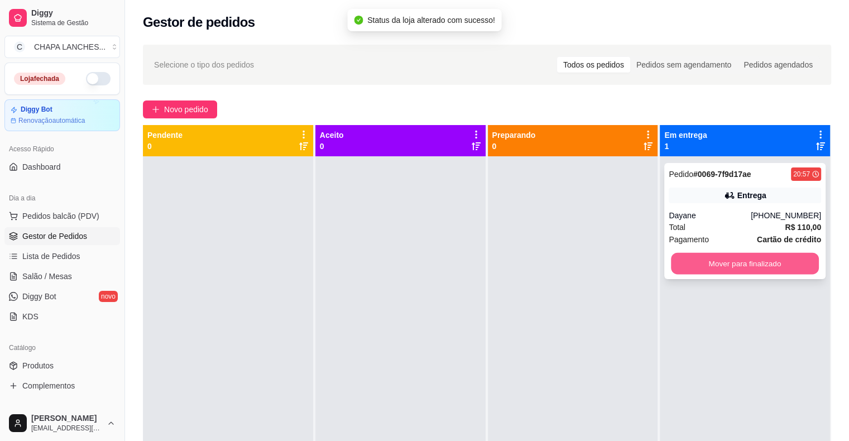
click at [732, 265] on button "Mover para finalizado" at bounding box center [745, 264] width 148 height 22
